Goal: Find specific page/section: Find specific page/section

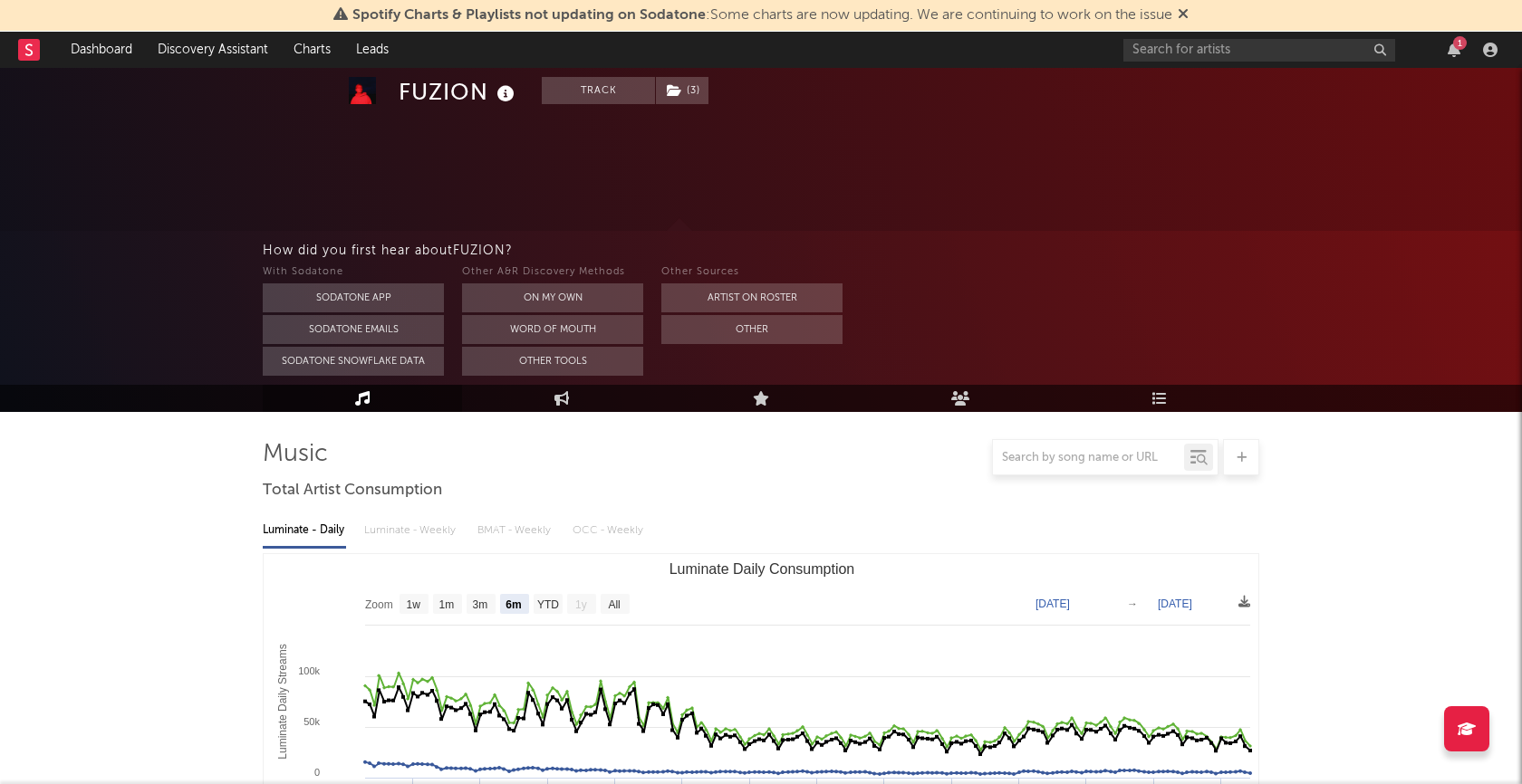
select select "6m"
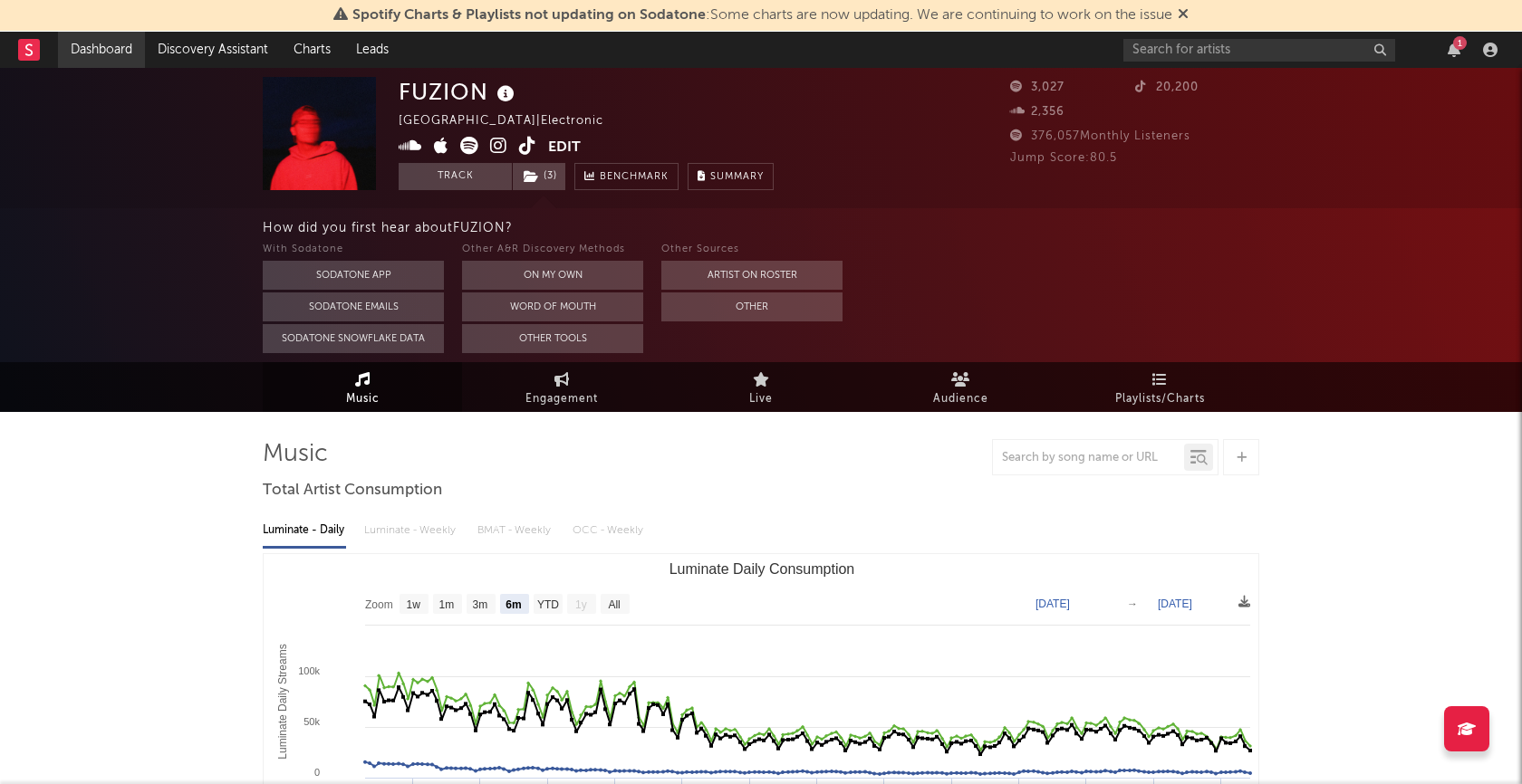
click at [115, 58] on link "Dashboard" at bounding box center [102, 49] width 87 height 36
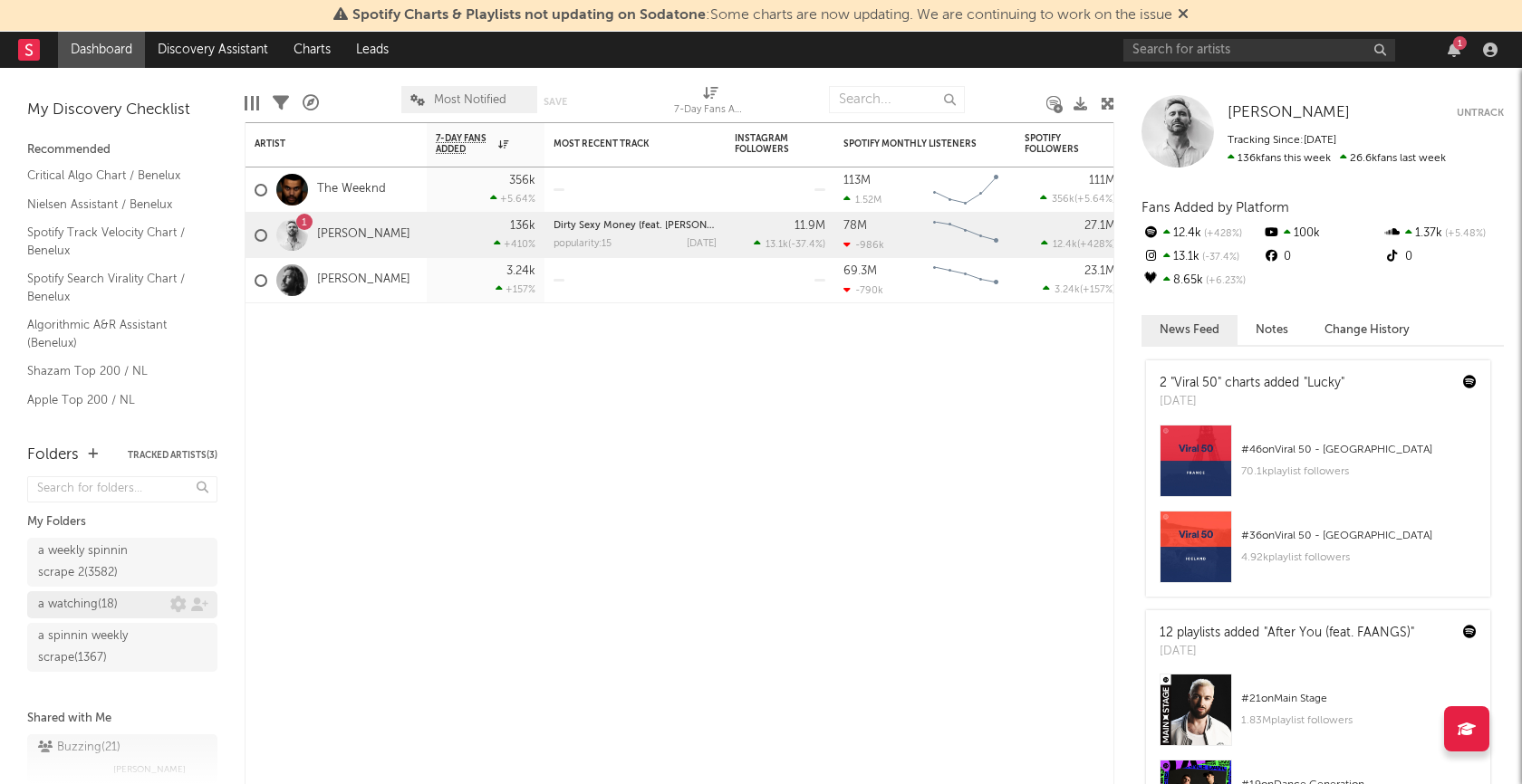
click at [90, 608] on div "a watching ( 18 )" at bounding box center [78, 604] width 80 height 21
